Goal: Find specific page/section: Find specific page/section

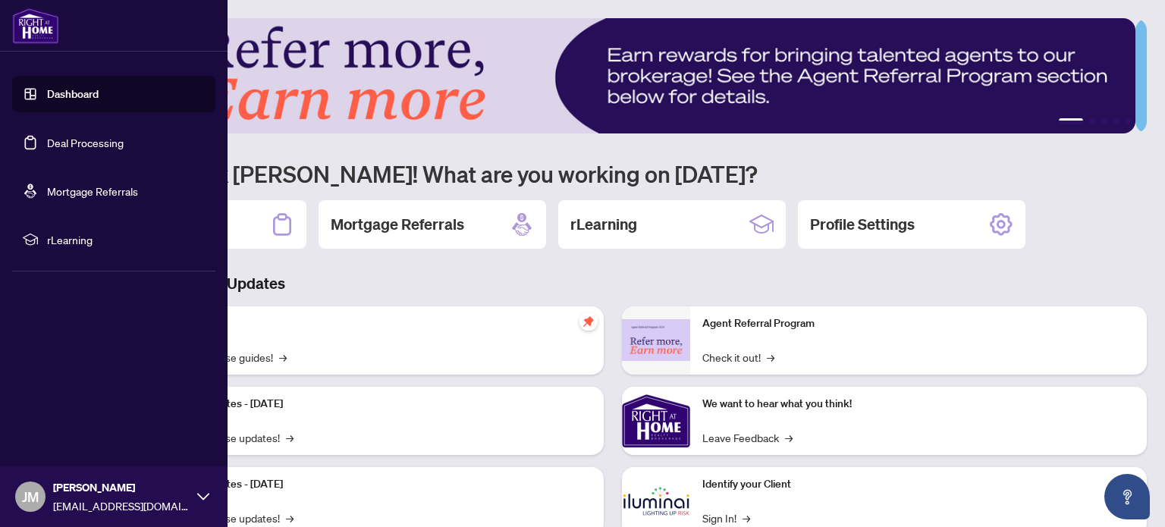
click at [47, 149] on link "Deal Processing" at bounding box center [85, 143] width 77 height 14
